Goal: Navigation & Orientation: Understand site structure

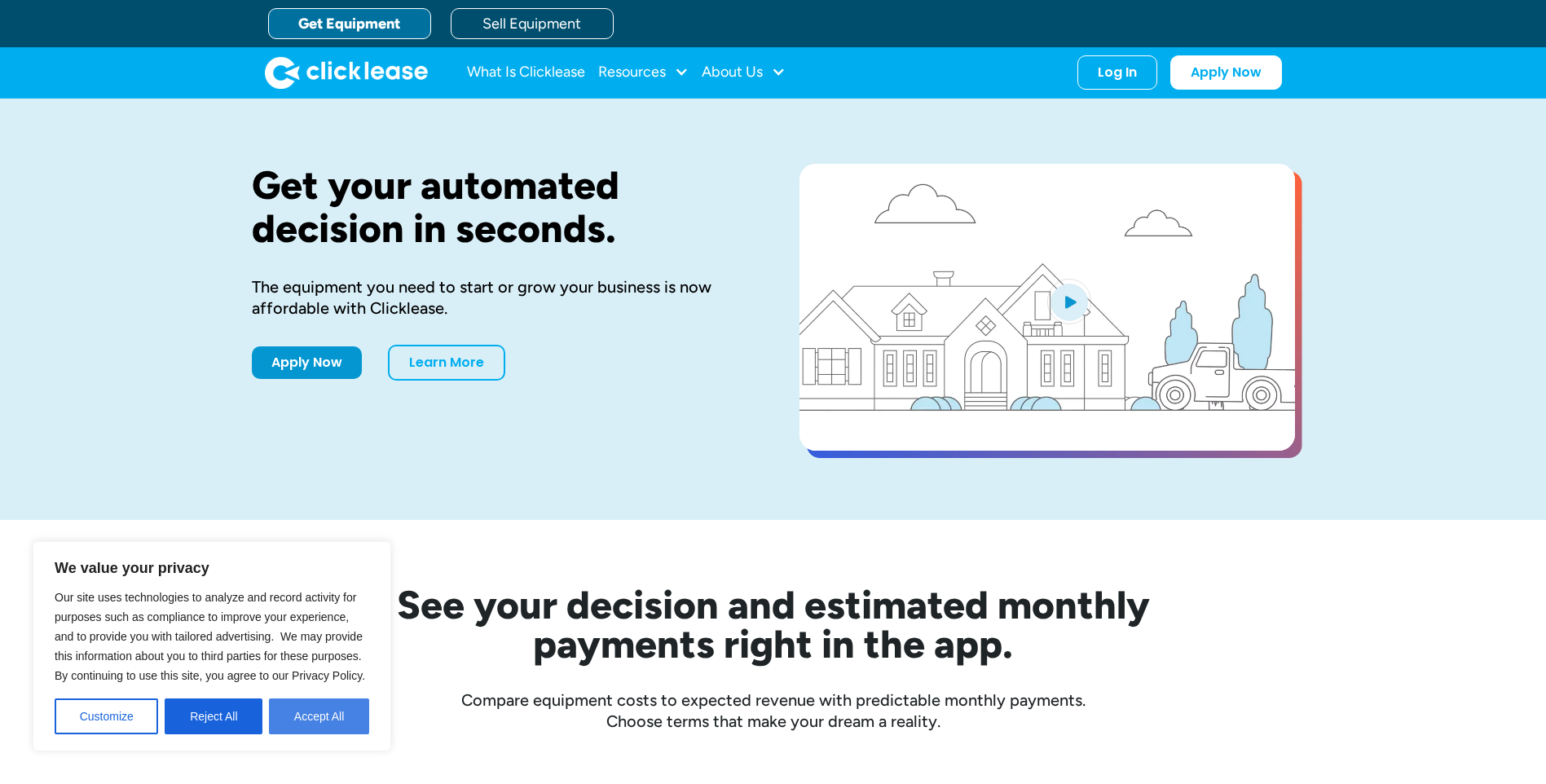
click at [310, 715] on button "Accept All" at bounding box center [319, 715] width 100 height 36
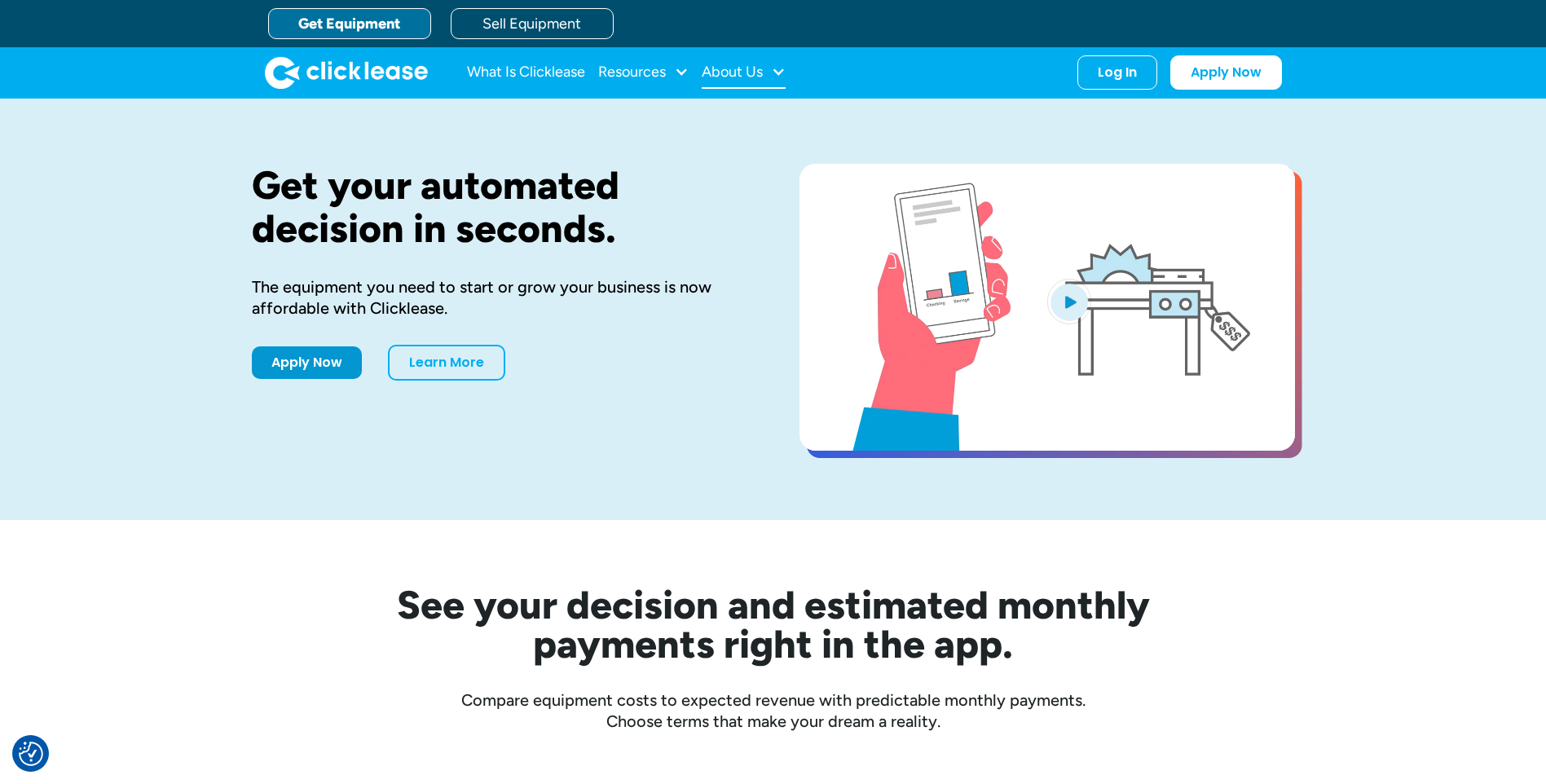
click at [760, 72] on div "About Us" at bounding box center [732, 72] width 61 height 0
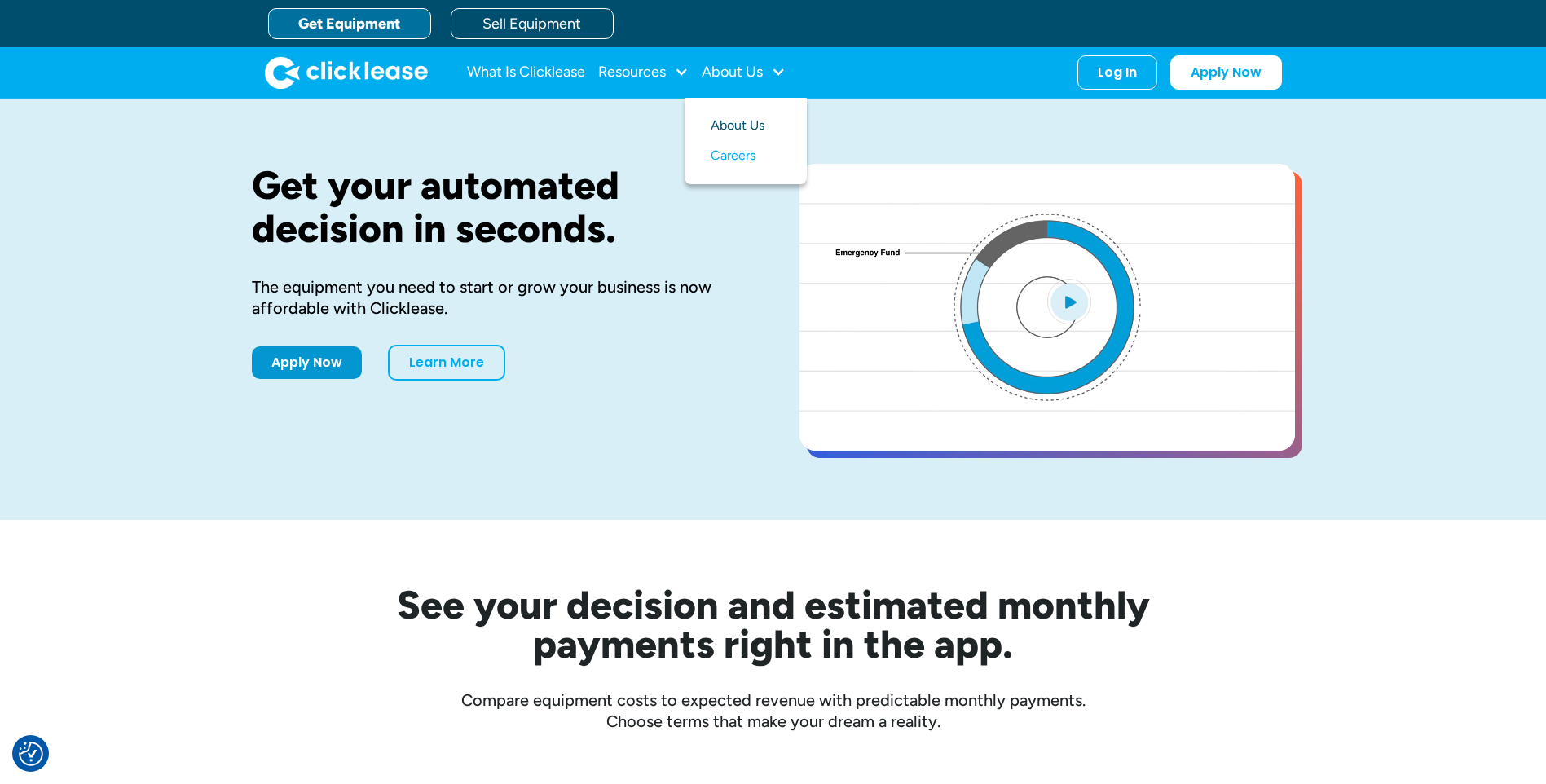
click at [742, 121] on link "About Us" at bounding box center [746, 126] width 70 height 30
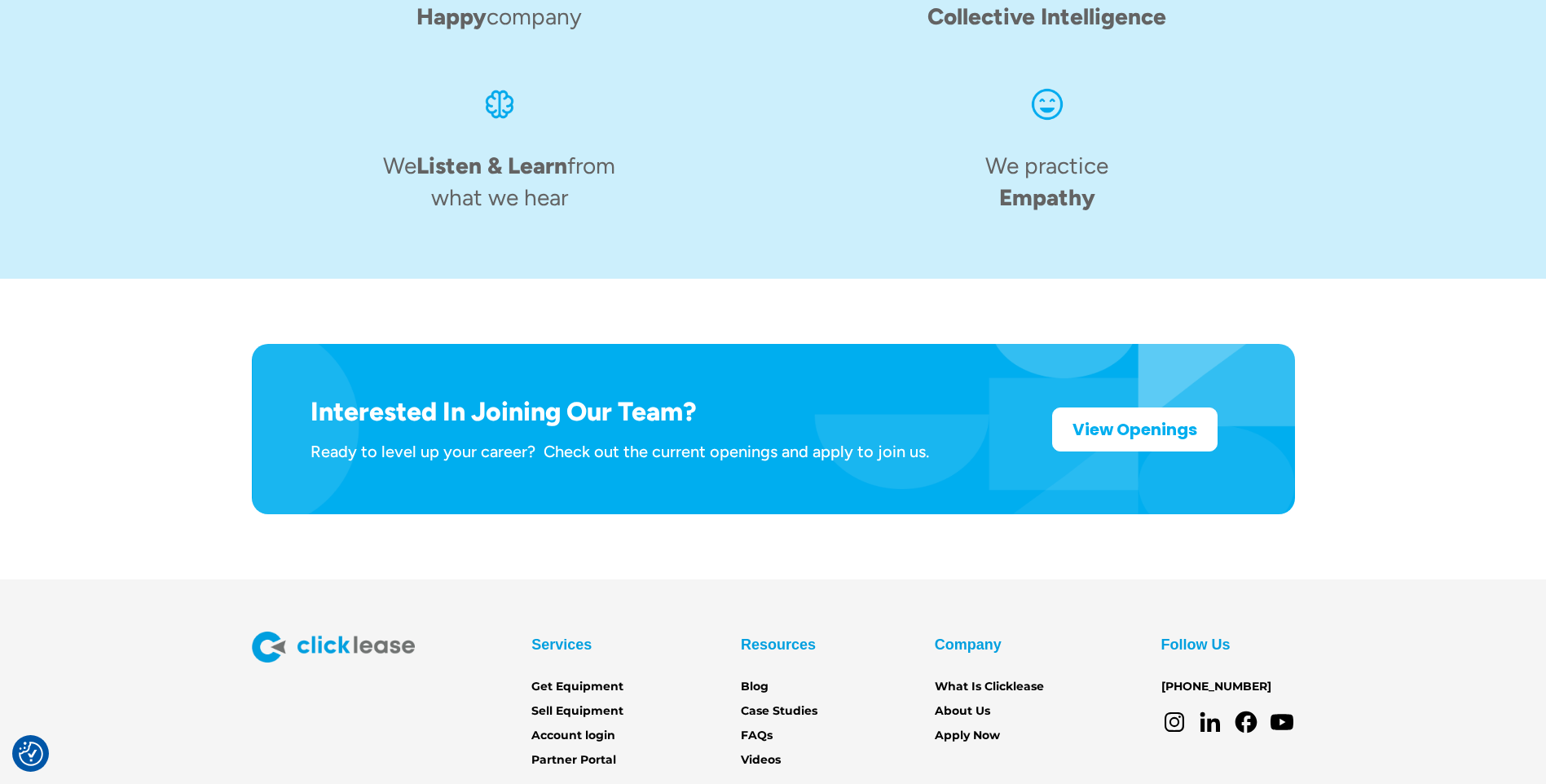
scroll to position [2494, 0]
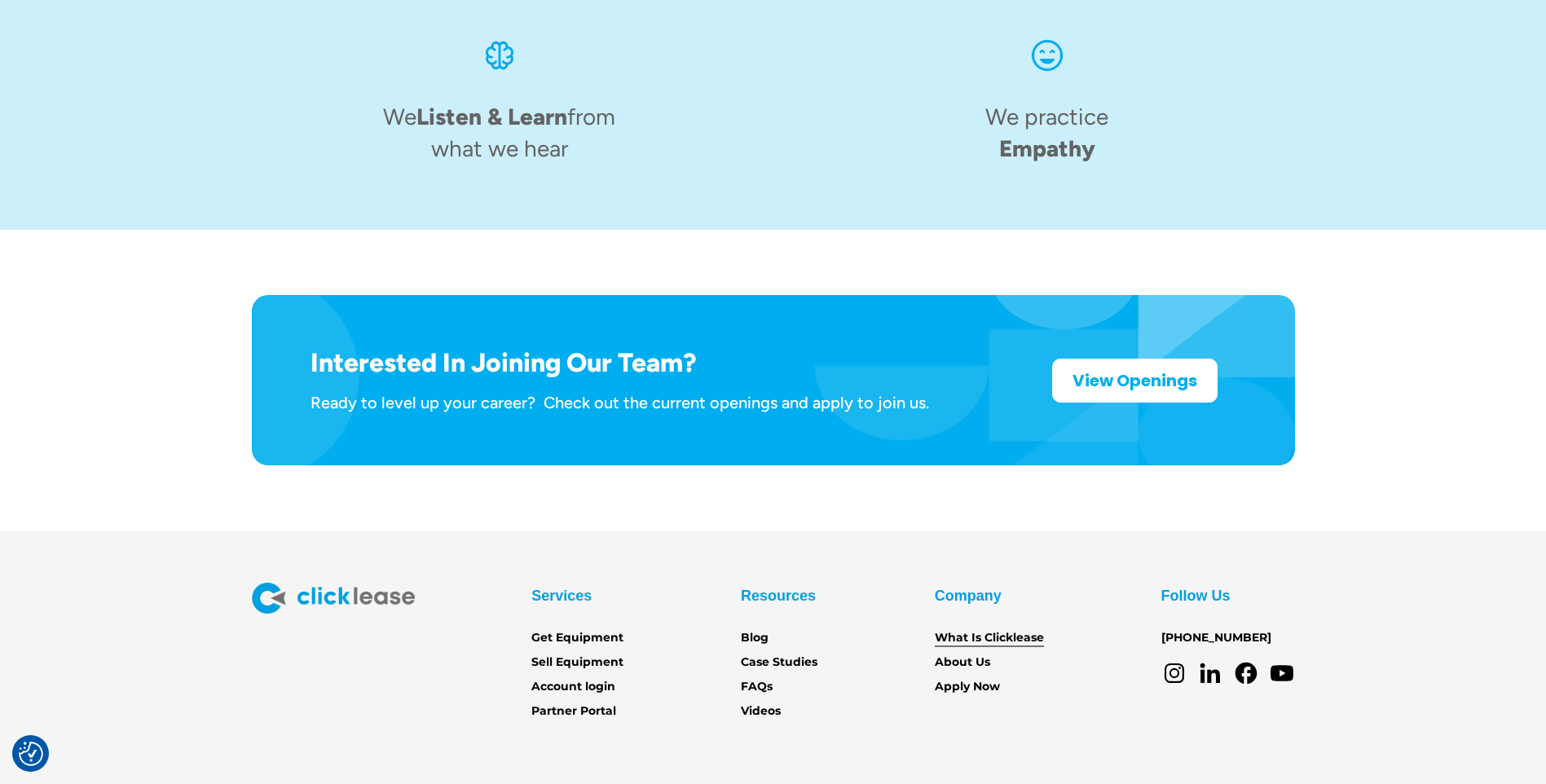
click at [973, 629] on link "What Is Clicklease" at bounding box center [989, 638] width 109 height 18
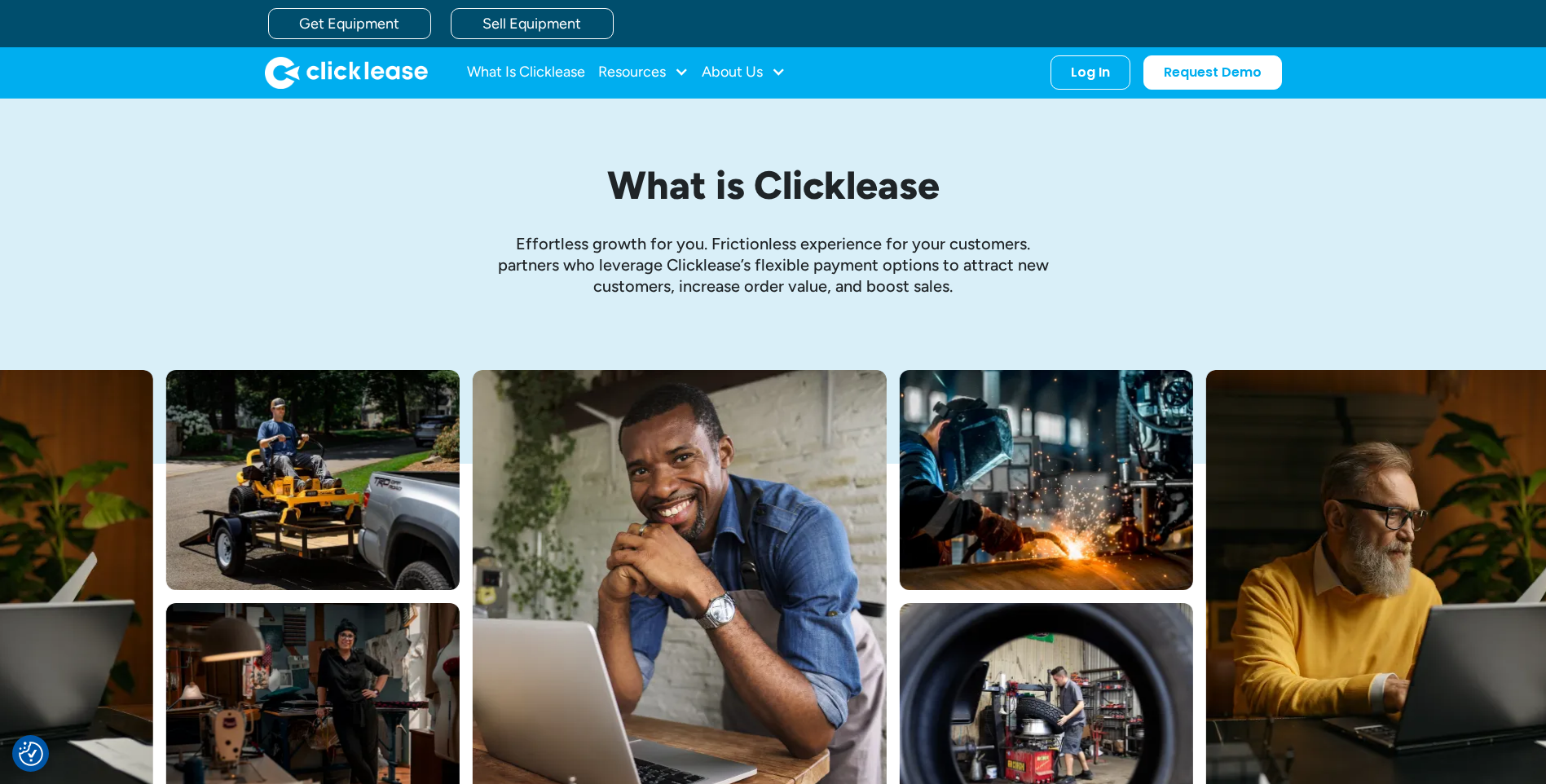
click at [388, 74] on img "home" at bounding box center [346, 72] width 163 height 33
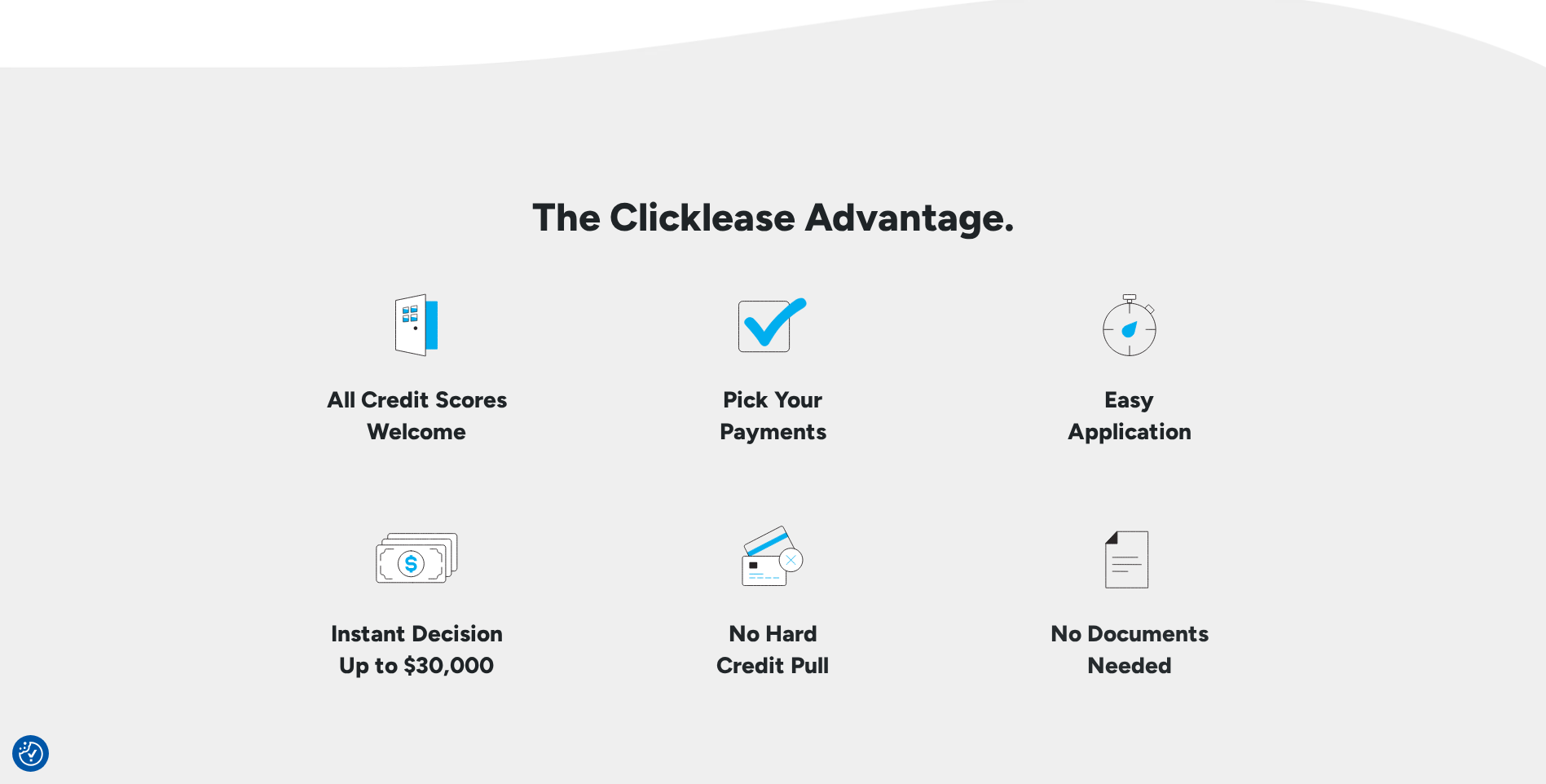
scroll to position [3666, 0]
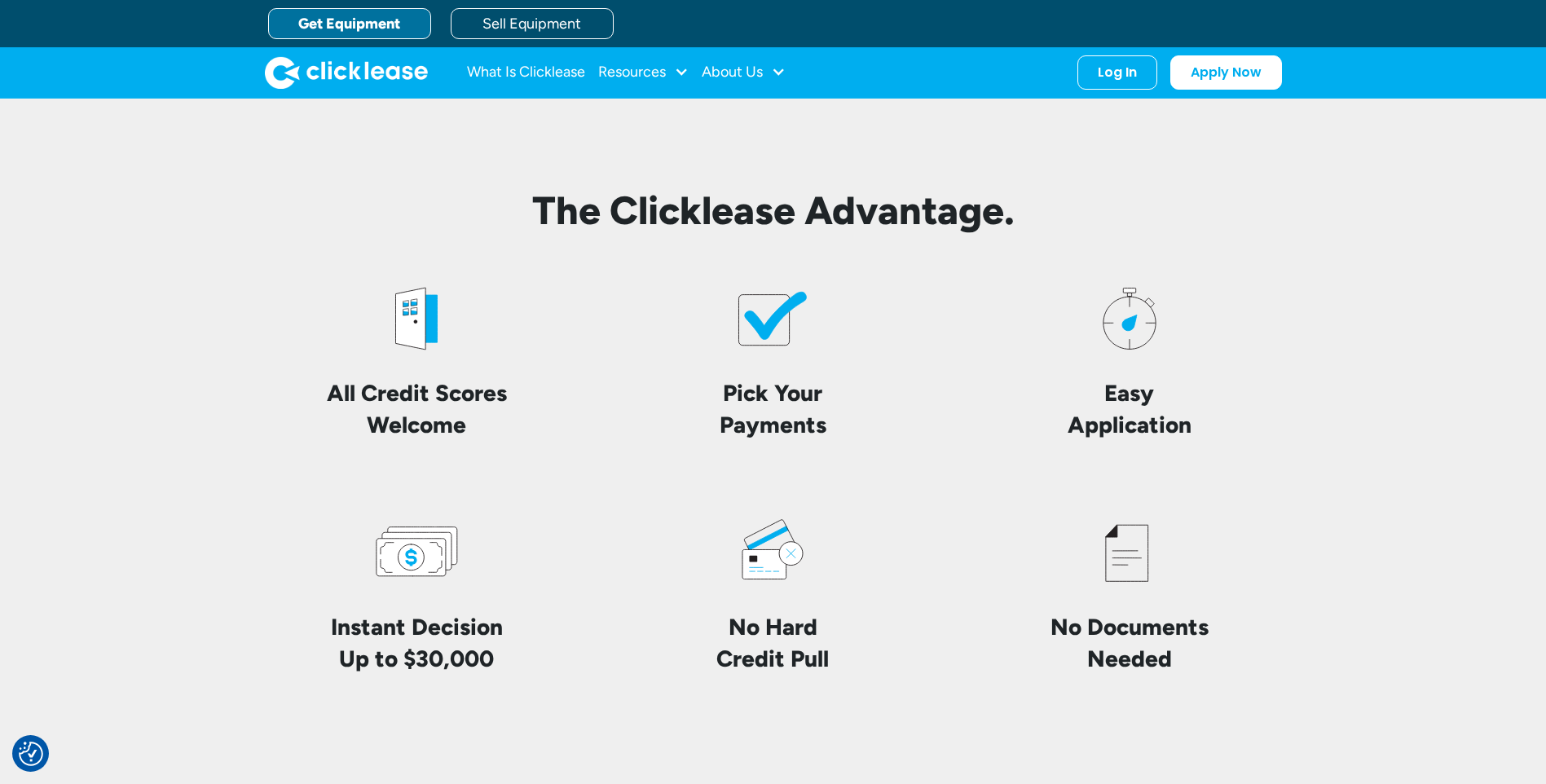
click at [755, 354] on icon at bounding box center [773, 318] width 91 height 91
click at [754, 336] on icon at bounding box center [764, 320] width 50 height 50
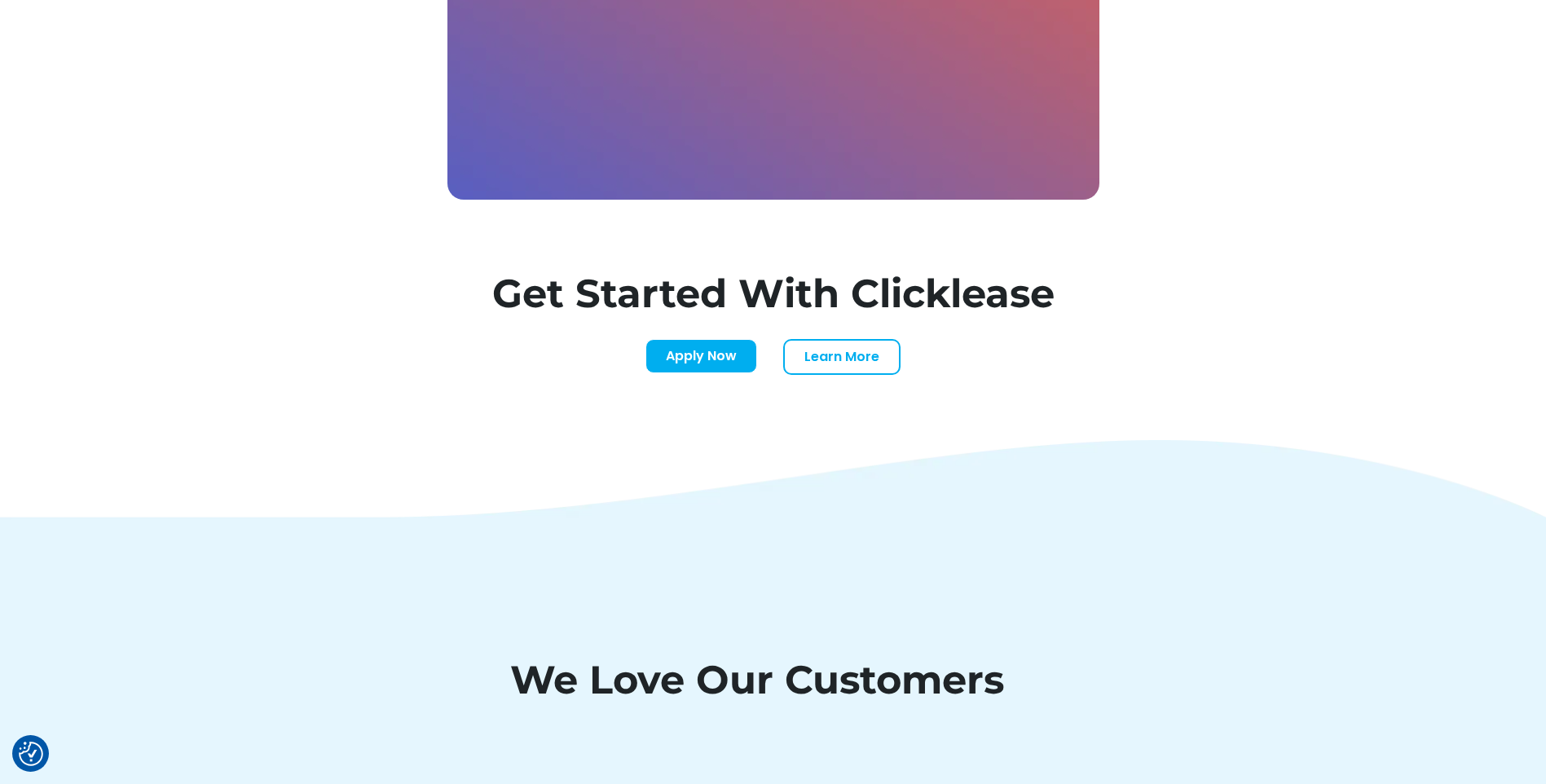
scroll to position [4970, 0]
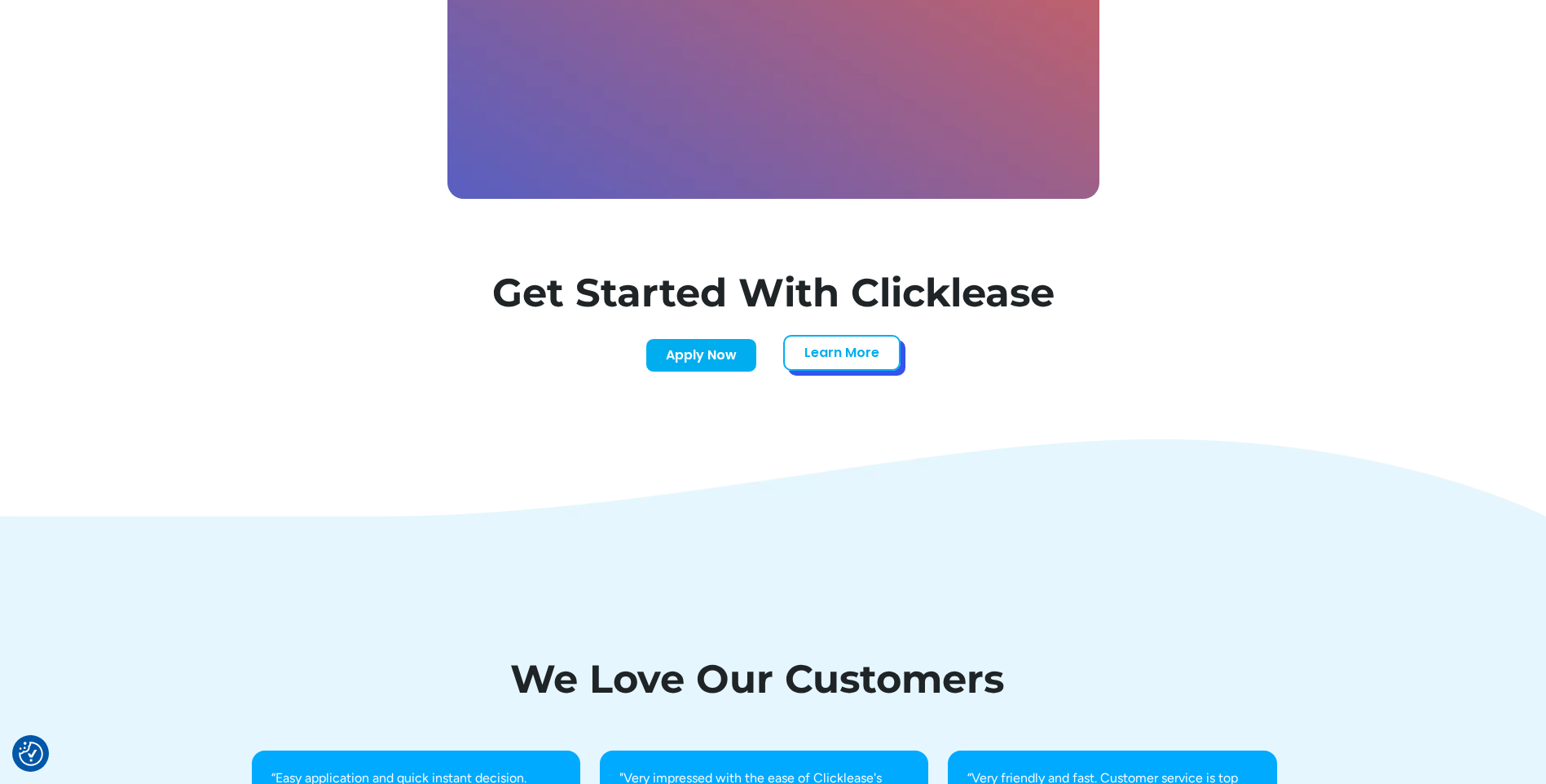
click at [884, 346] on link "Learn More" at bounding box center [842, 352] width 117 height 36
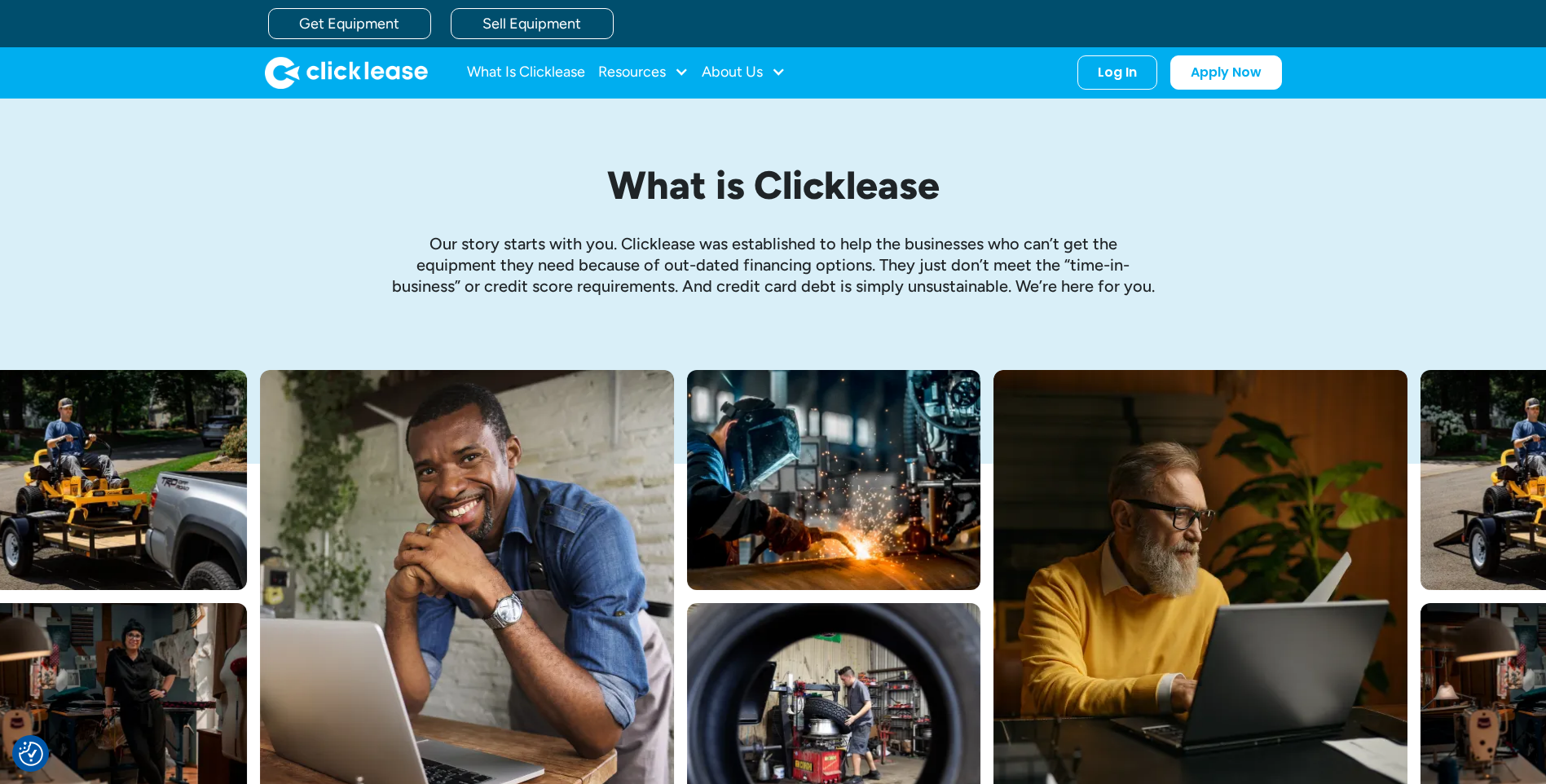
click at [354, 85] on img "home" at bounding box center [346, 72] width 163 height 33
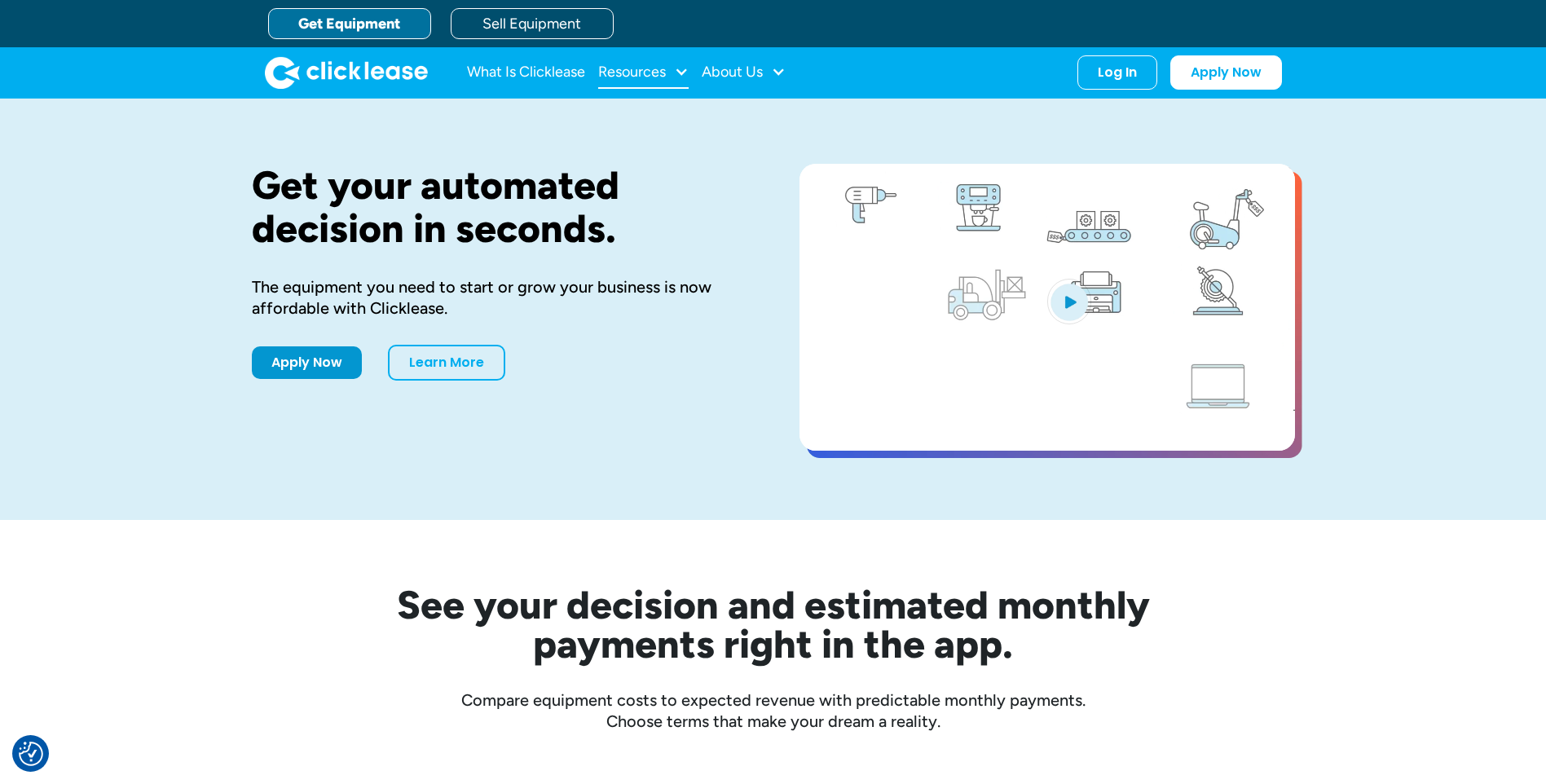
click at [653, 72] on div "Resources" at bounding box center [632, 72] width 68 height 0
